Goal: Information Seeking & Learning: Find specific fact

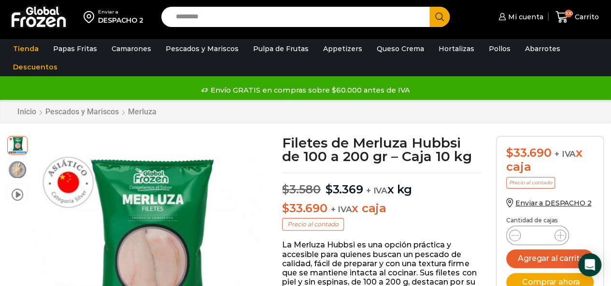
click at [231, 14] on input "Search input" at bounding box center [298, 17] width 254 height 20
click at [429, 7] on button "Search" at bounding box center [439, 17] width 20 height 20
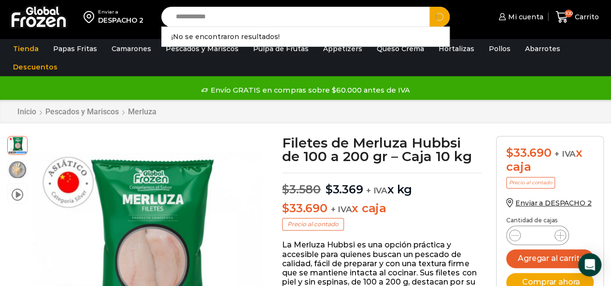
type input "**********"
click at [429, 7] on button "Search" at bounding box center [439, 17] width 20 height 20
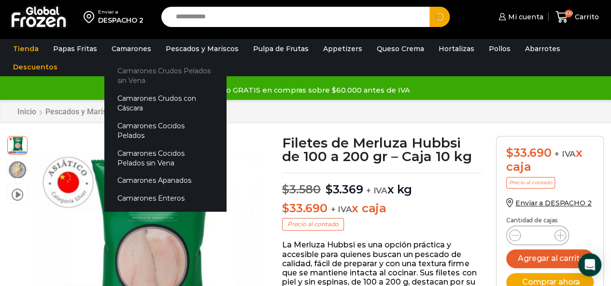
click at [129, 80] on link "Camarones Crudos Pelados sin Vena" at bounding box center [165, 76] width 122 height 28
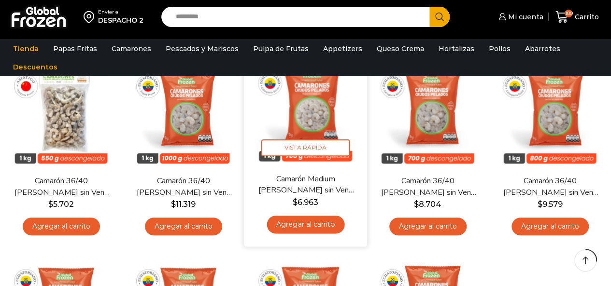
scroll to position [145, 0]
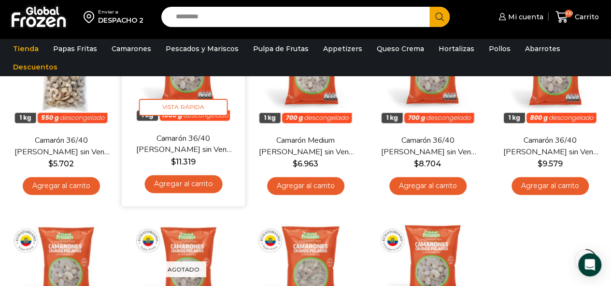
click at [189, 138] on link "Camarón 36/40 Crudo Pelado sin Vena – Super Prime – Caja 10 kg" at bounding box center [183, 144] width 98 height 23
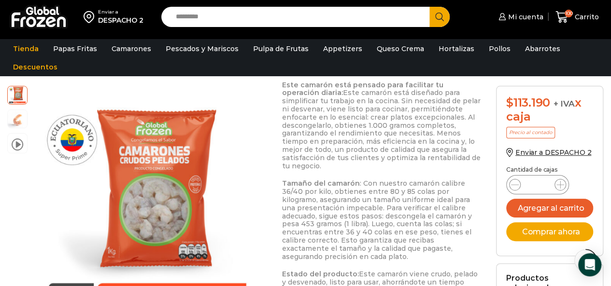
scroll to position [483, 0]
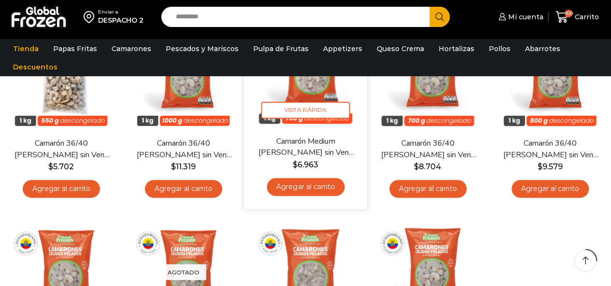
scroll to position [145, 0]
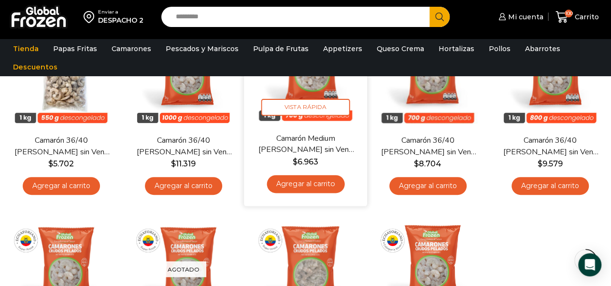
click at [323, 136] on link "Camarón Medium [PERSON_NAME] sin Vena – Silver – Caja 10 kg" at bounding box center [305, 144] width 98 height 23
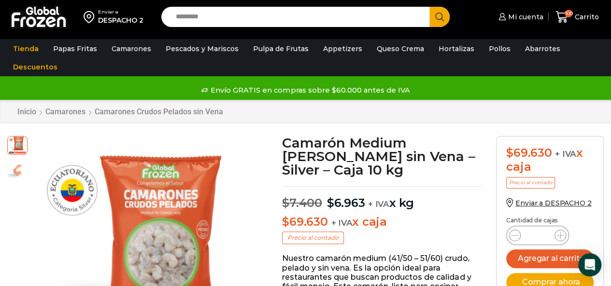
click at [245, 20] on input "Search input" at bounding box center [298, 17] width 254 height 20
click at [34, 67] on link "Descuentos" at bounding box center [35, 67] width 54 height 18
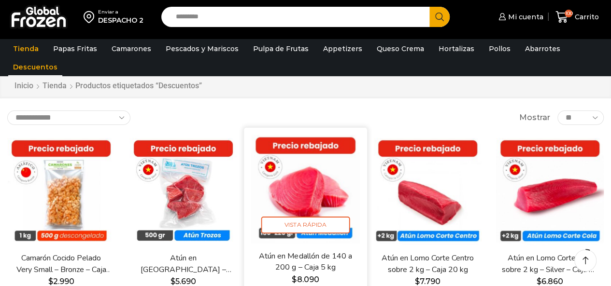
scroll to position [48, 0]
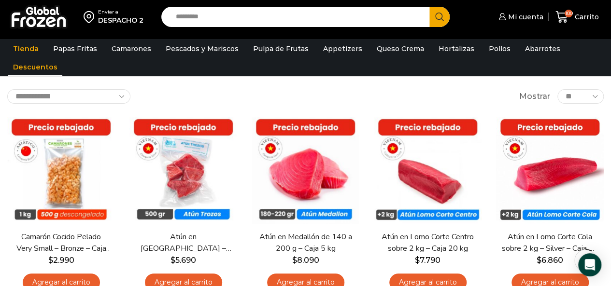
drag, startPoint x: 381, startPoint y: 89, endPoint x: 385, endPoint y: 87, distance: 5.0
click at [381, 89] on div "**********" at bounding box center [305, 96] width 596 height 14
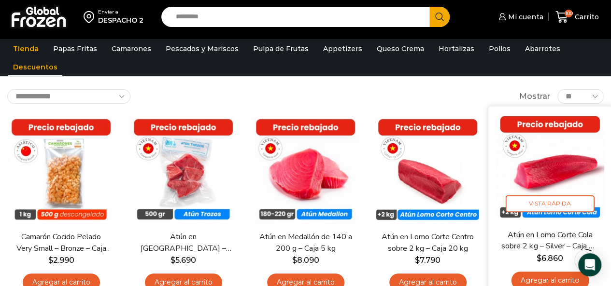
drag, startPoint x: 540, startPoint y: 165, endPoint x: 535, endPoint y: 166, distance: 5.5
click at [540, 165] on img at bounding box center [549, 168] width 109 height 109
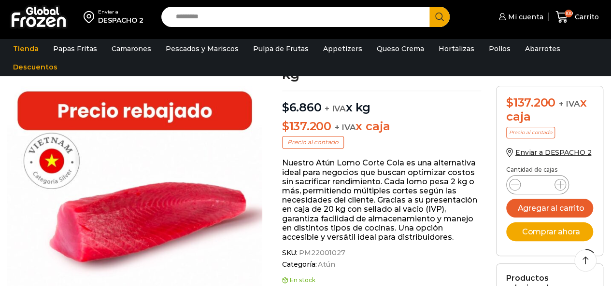
scroll to position [97, 0]
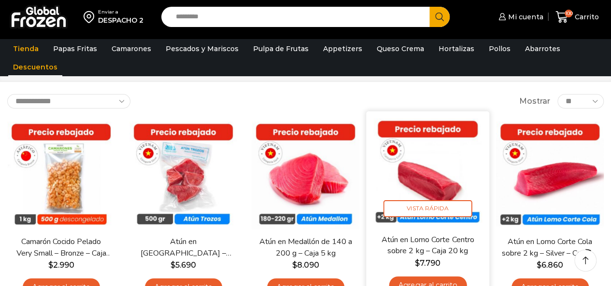
scroll to position [48, 0]
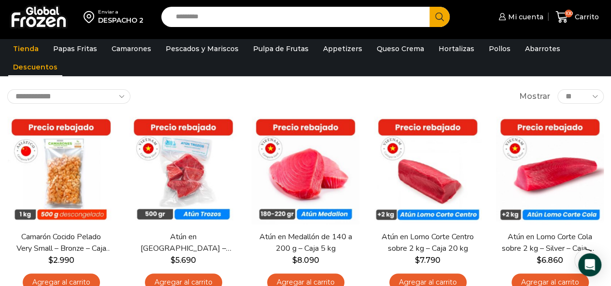
click at [247, 81] on div "Enviar a DESPACHO 2 Search input Search Mi cuenta" at bounding box center [305, 266] width 611 height 628
click at [283, 21] on input "Search input" at bounding box center [298, 17] width 254 height 20
click at [319, 15] on input "Search input" at bounding box center [298, 17] width 254 height 20
type input "******"
click at [429, 7] on button "Search" at bounding box center [439, 17] width 20 height 20
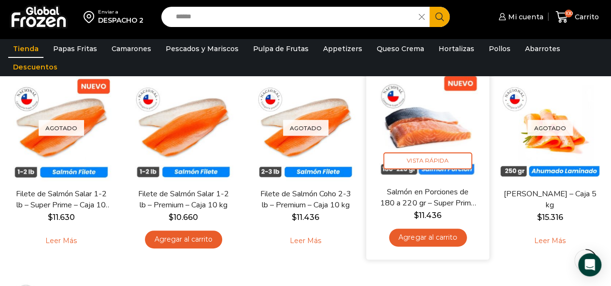
scroll to position [97, 0]
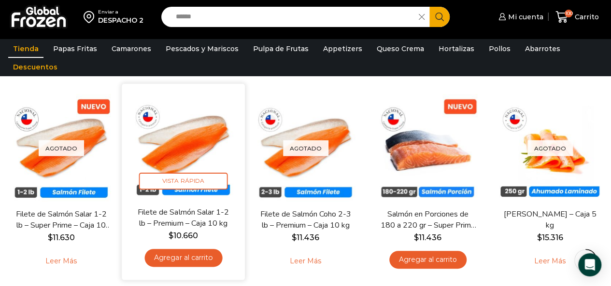
click at [191, 220] on link "Filete de Salmón Salar 1-2 lb – Premium – Caja 10 kg" at bounding box center [183, 218] width 98 height 23
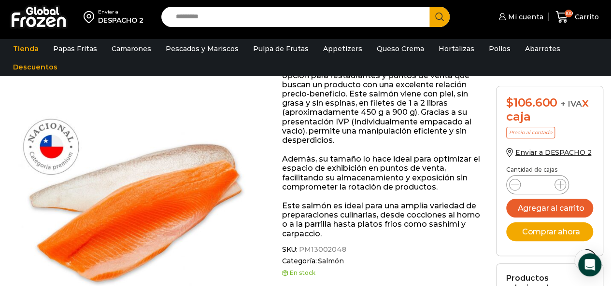
scroll to position [194, 0]
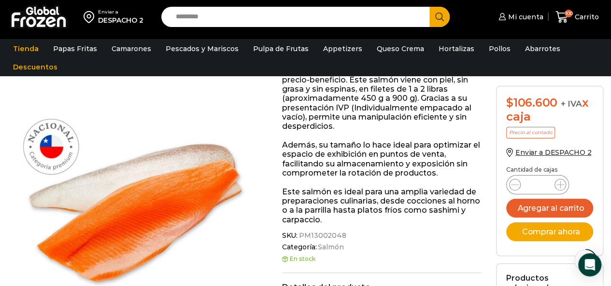
click at [334, 234] on span "PM13002048" at bounding box center [321, 236] width 49 height 8
copy span "PM13002048"
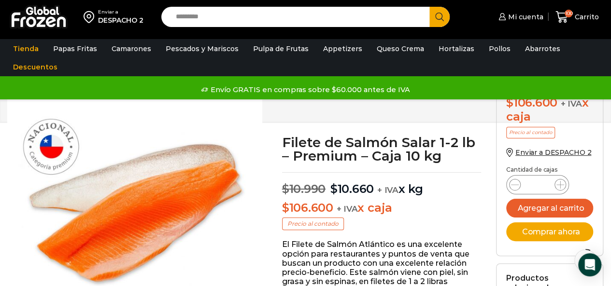
scroll to position [0, 0]
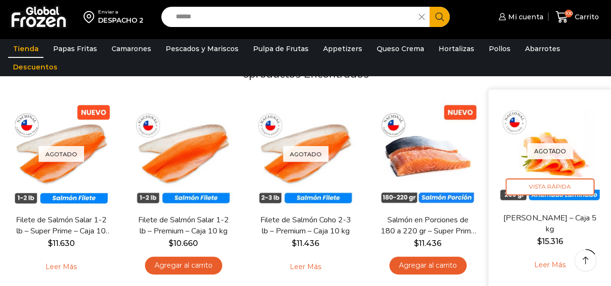
scroll to position [97, 0]
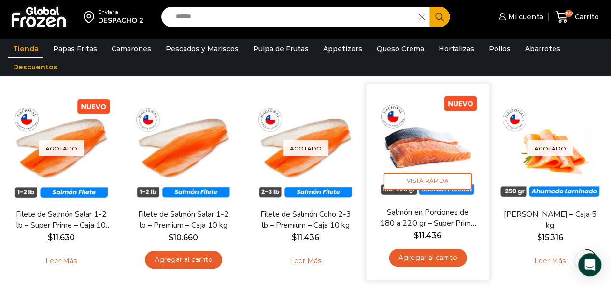
click at [434, 208] on link "Salmón en Porciones de 180 a 220 gr – Super Prime – Caja 5 kg" at bounding box center [428, 218] width 98 height 23
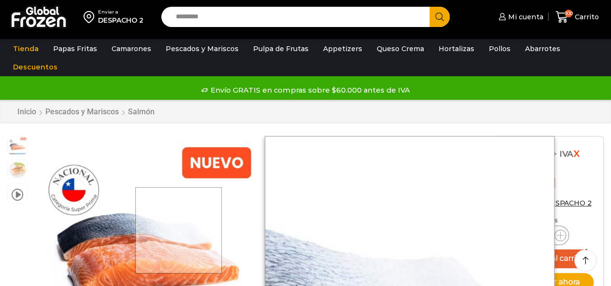
scroll to position [194, 0]
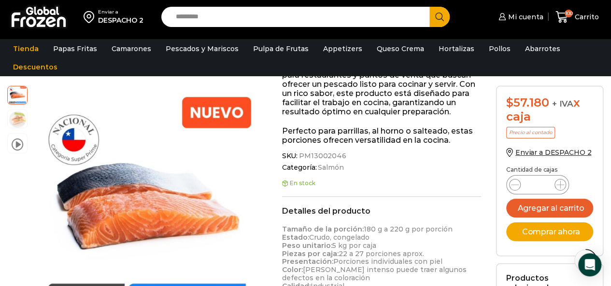
click at [337, 154] on span "PM13002046" at bounding box center [321, 156] width 49 height 8
copy span "PM13002046"
